Goal: Task Accomplishment & Management: Complete application form

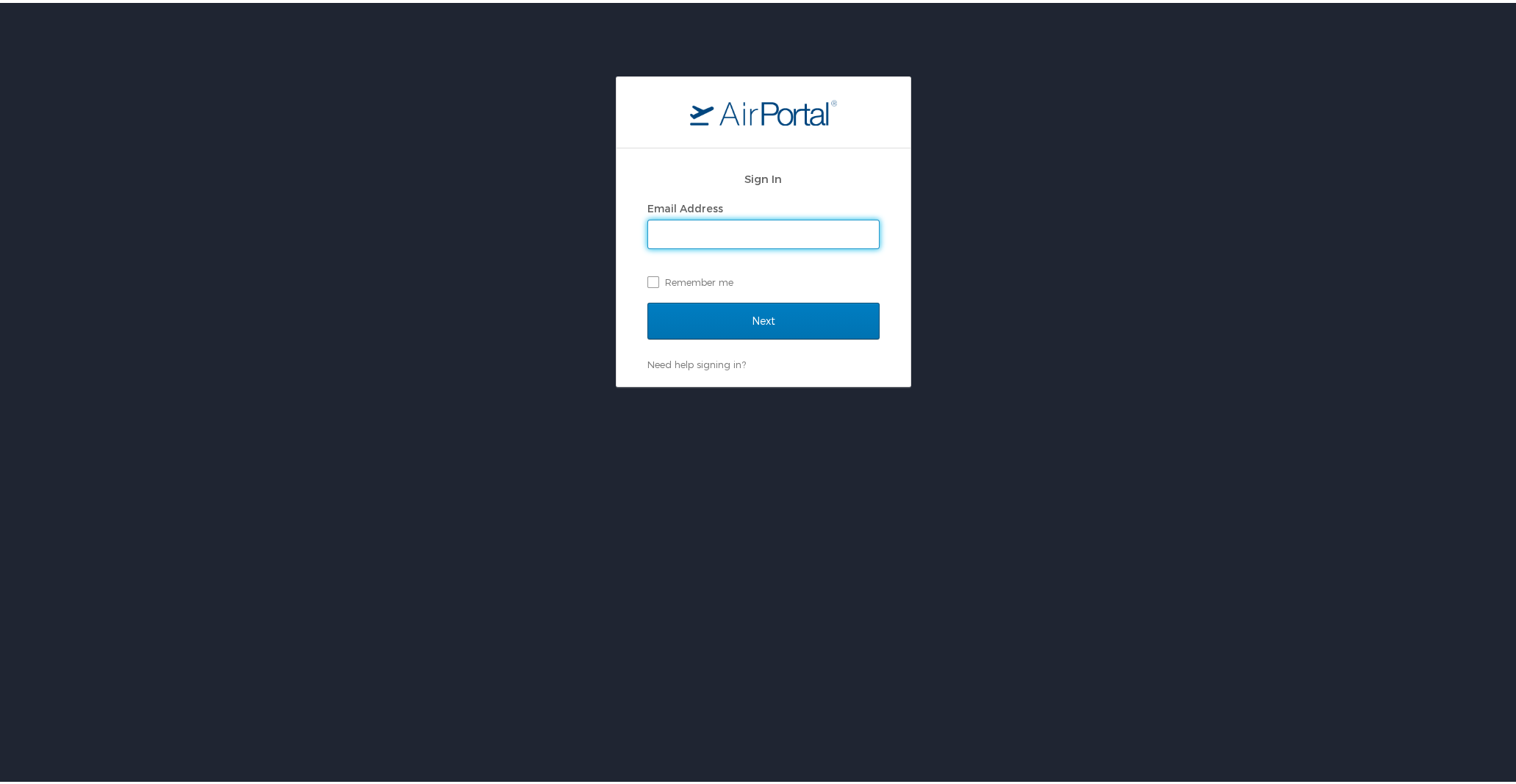
click at [678, 227] on input "Email Address" at bounding box center [763, 231] width 231 height 28
type input "wendy.pitre@la.gov"
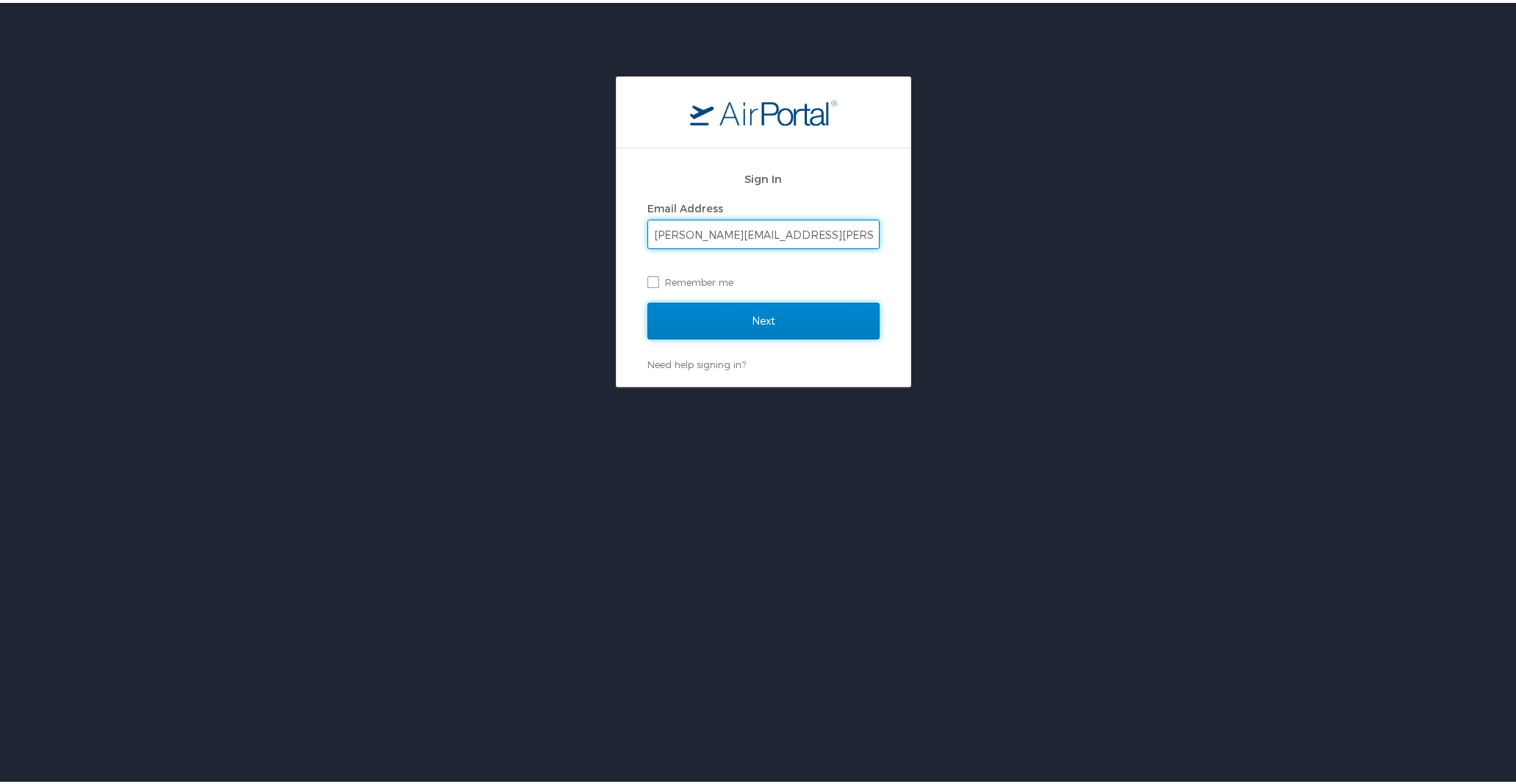
click at [729, 321] on input "Next" at bounding box center [763, 318] width 232 height 37
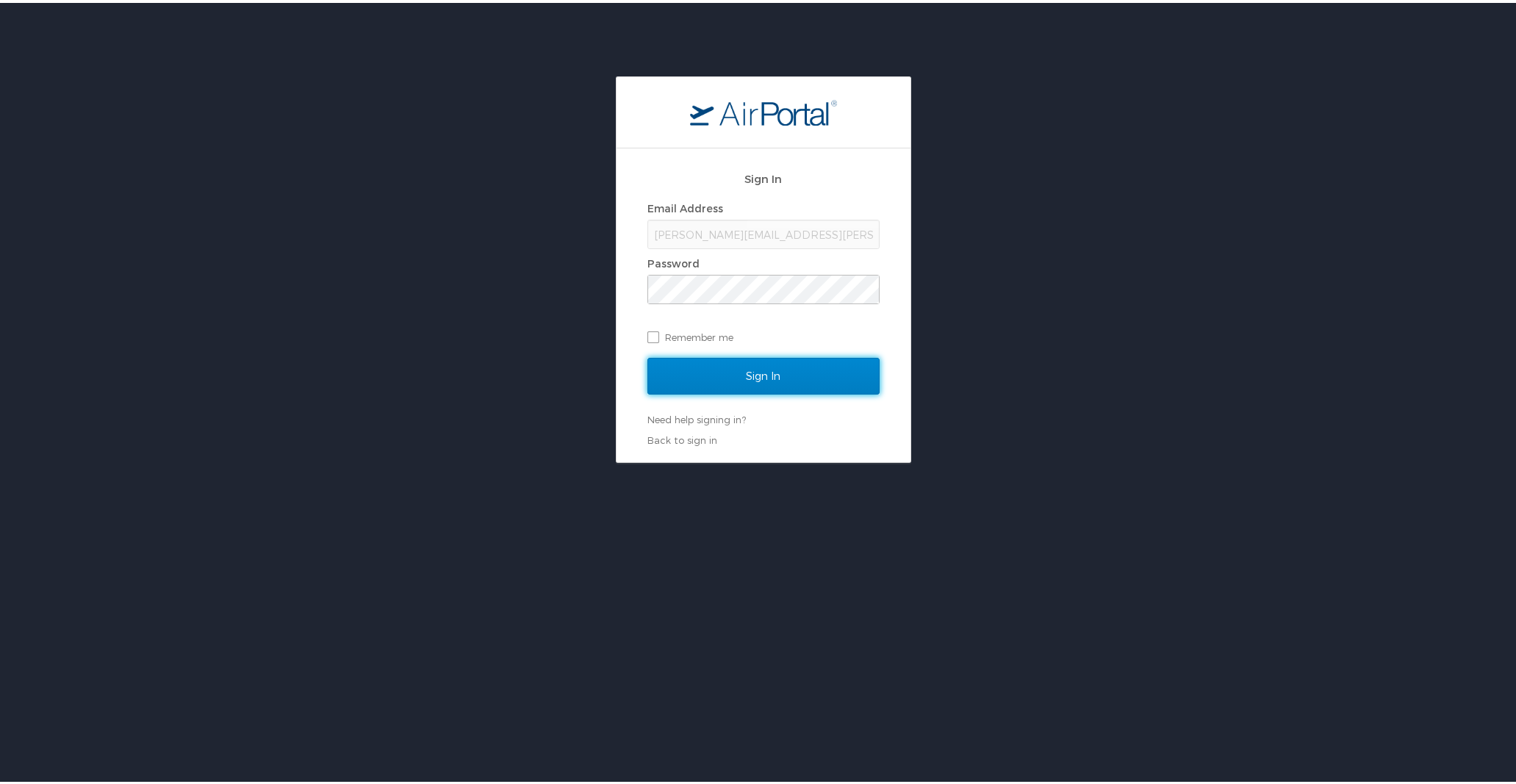
click at [757, 376] on input "Sign In" at bounding box center [763, 373] width 232 height 37
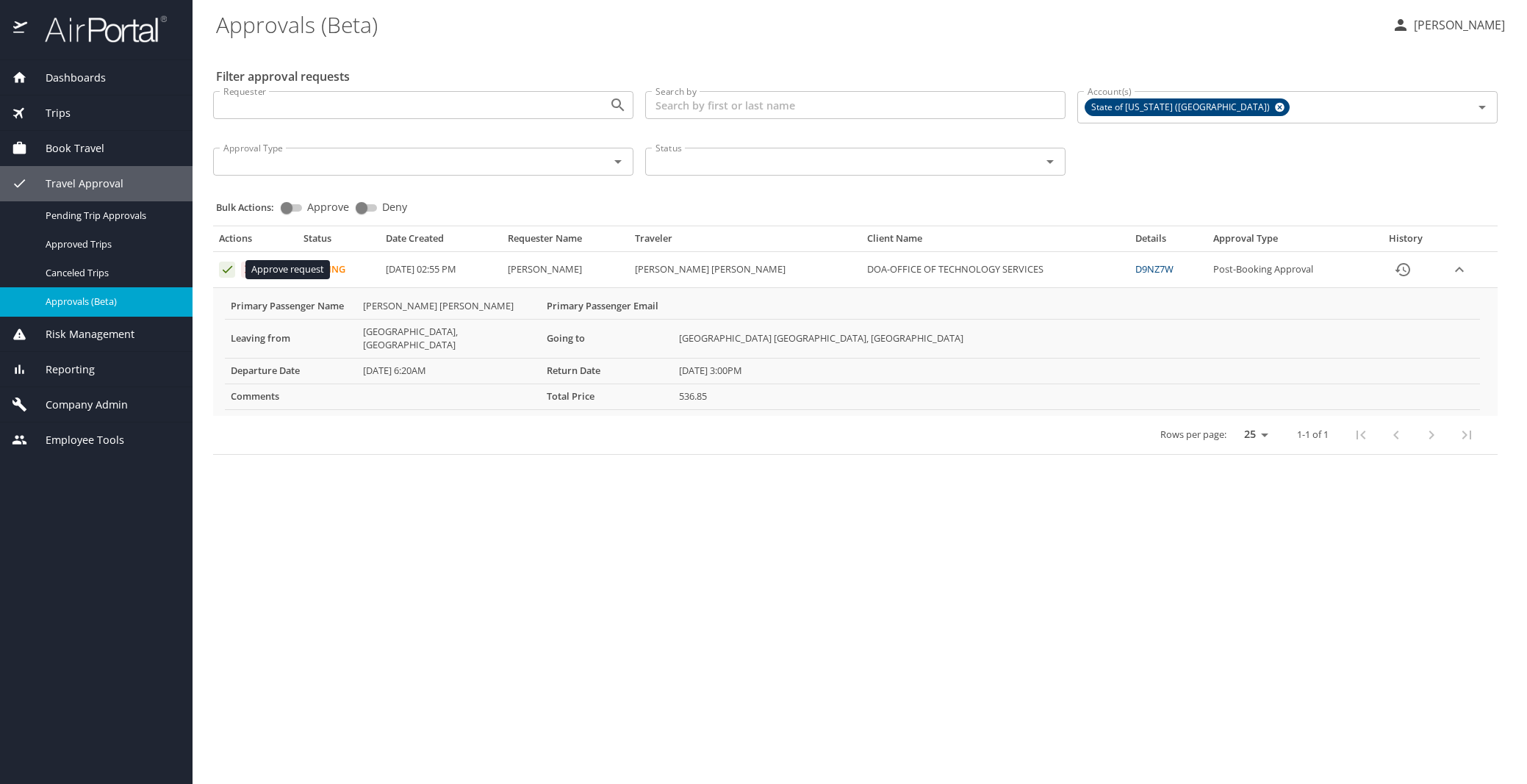
click at [225, 267] on icon "Approval table" at bounding box center [227, 269] width 14 height 14
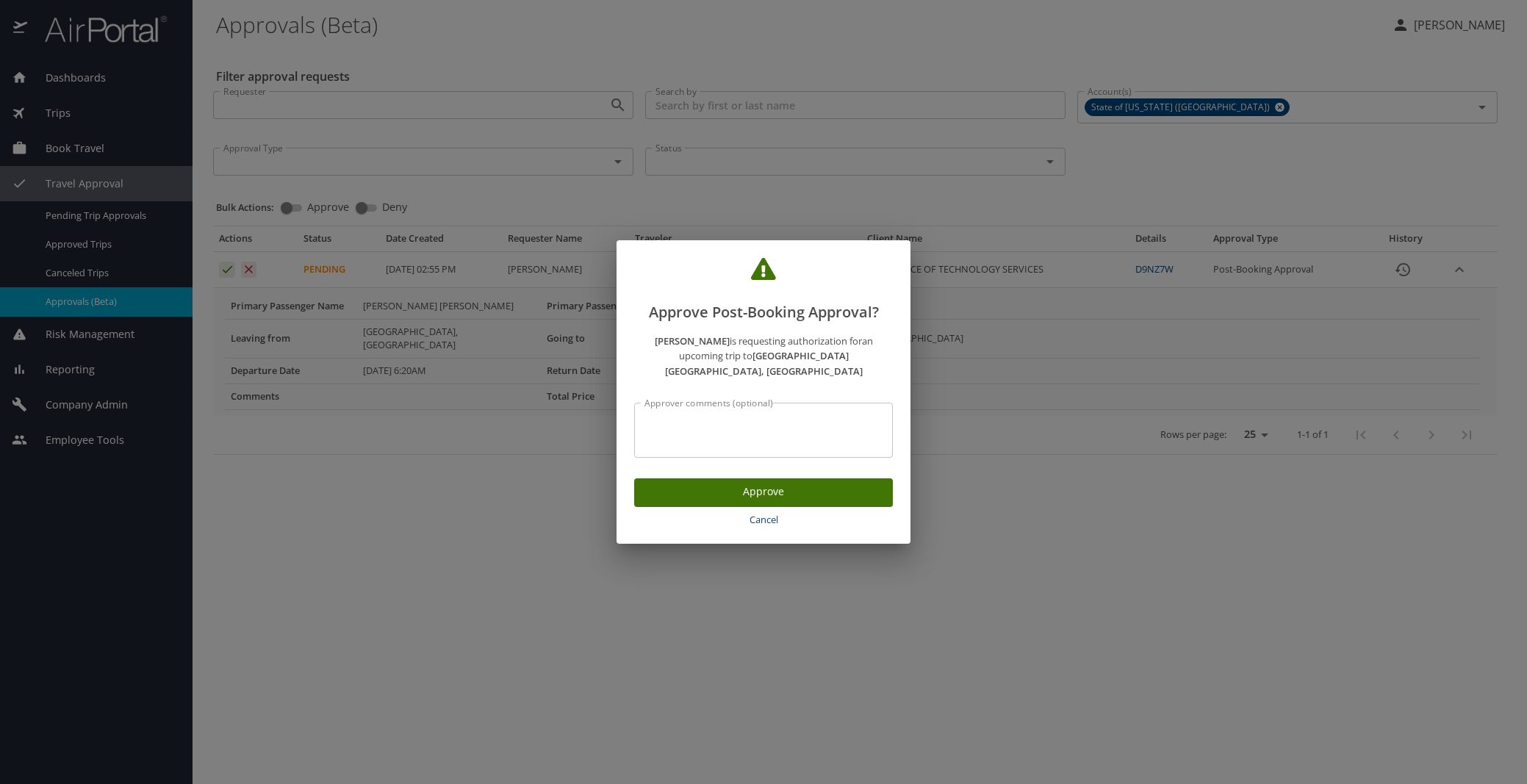
click at [652, 417] on textarea "Approver comments (optional)" at bounding box center [764, 430] width 238 height 28
type textarea "per travel authorization"
click at [796, 484] on span "Approve" at bounding box center [764, 492] width 236 height 18
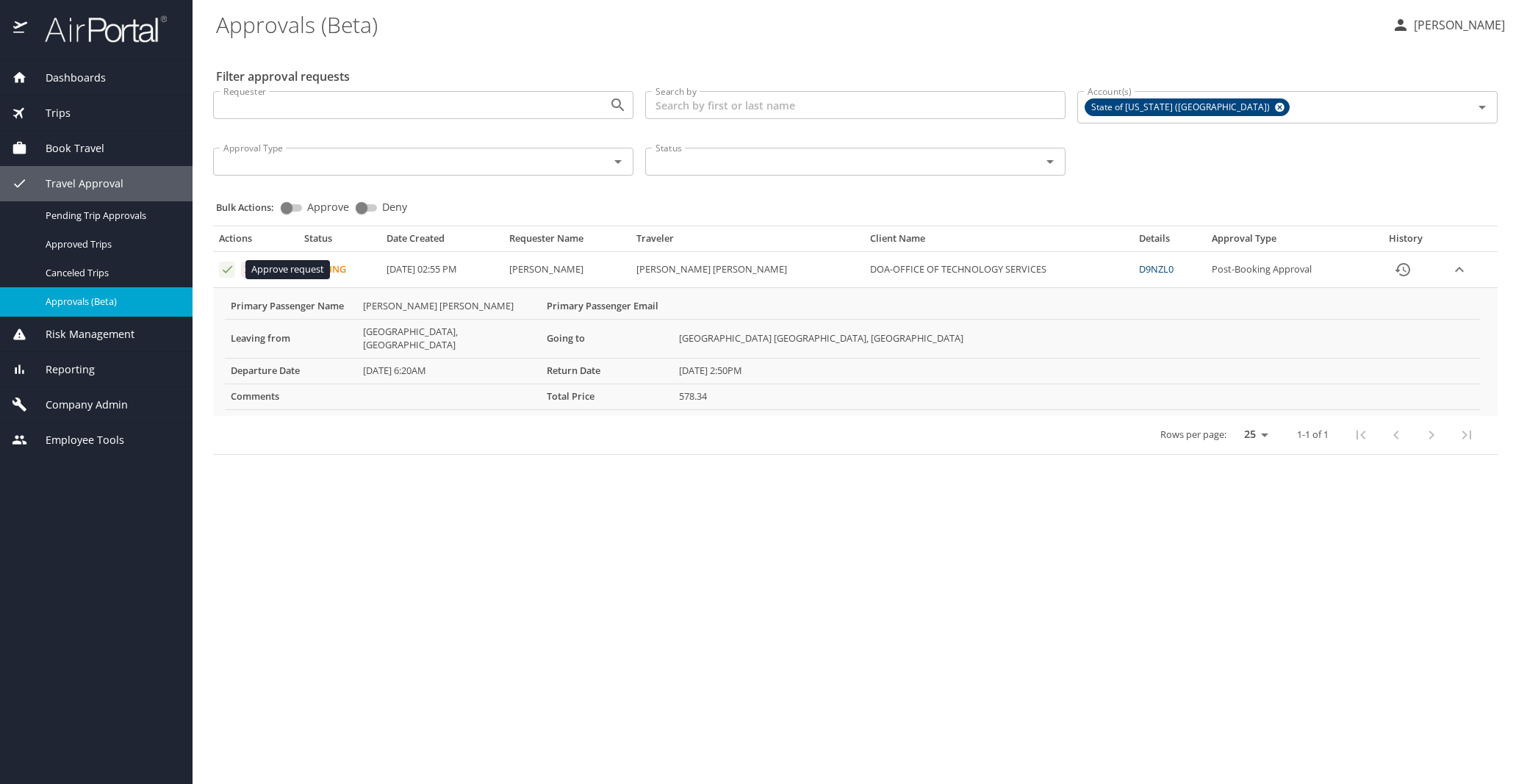
click at [227, 270] on icon "Approval table" at bounding box center [227, 269] width 14 height 14
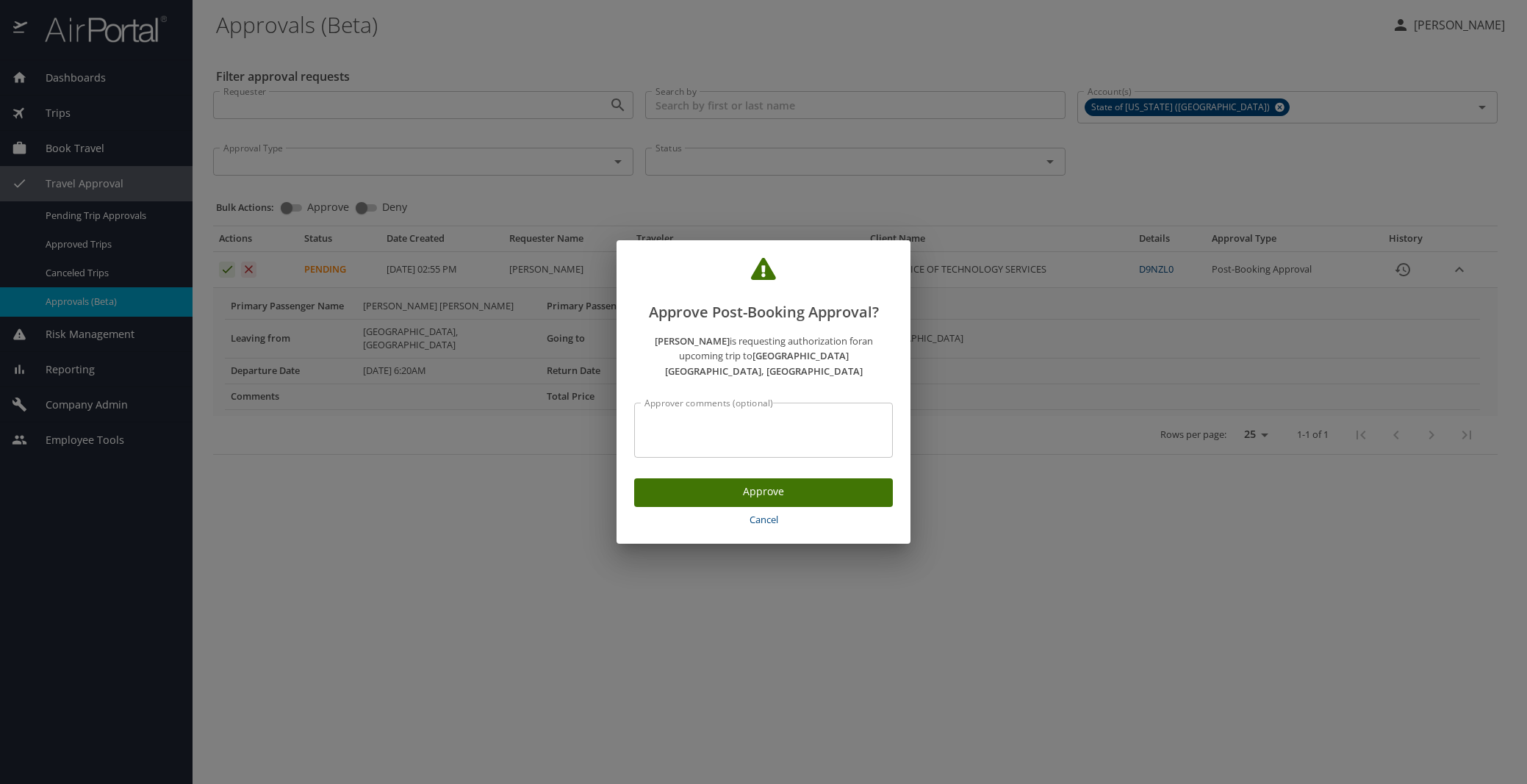
click at [790, 407] on div "Approver comments (optional)" at bounding box center [764, 429] width 259 height 55
type textarea "per travel authorization"
click at [799, 483] on span "Approve" at bounding box center [764, 492] width 236 height 18
